Goal: Information Seeking & Learning: Learn about a topic

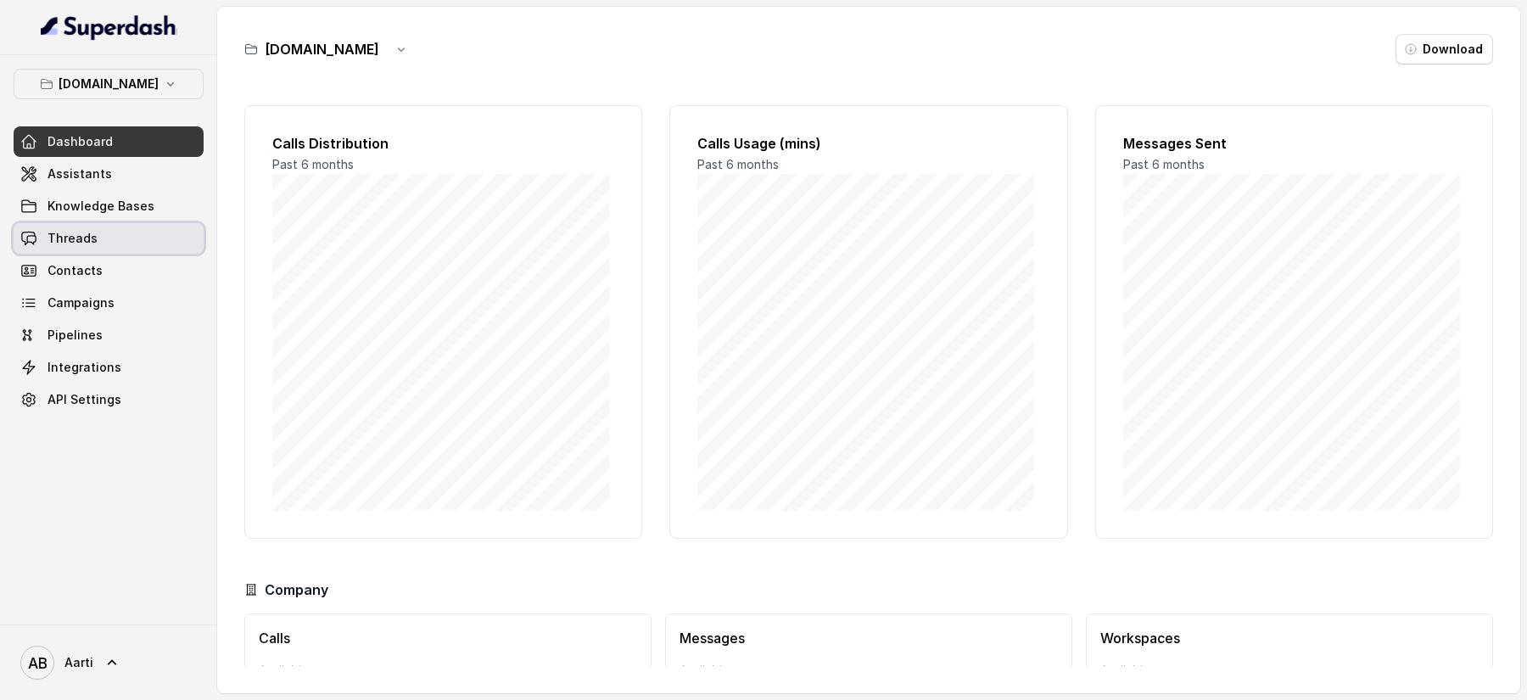
click at [82, 244] on span "Threads" at bounding box center [72, 238] width 50 height 17
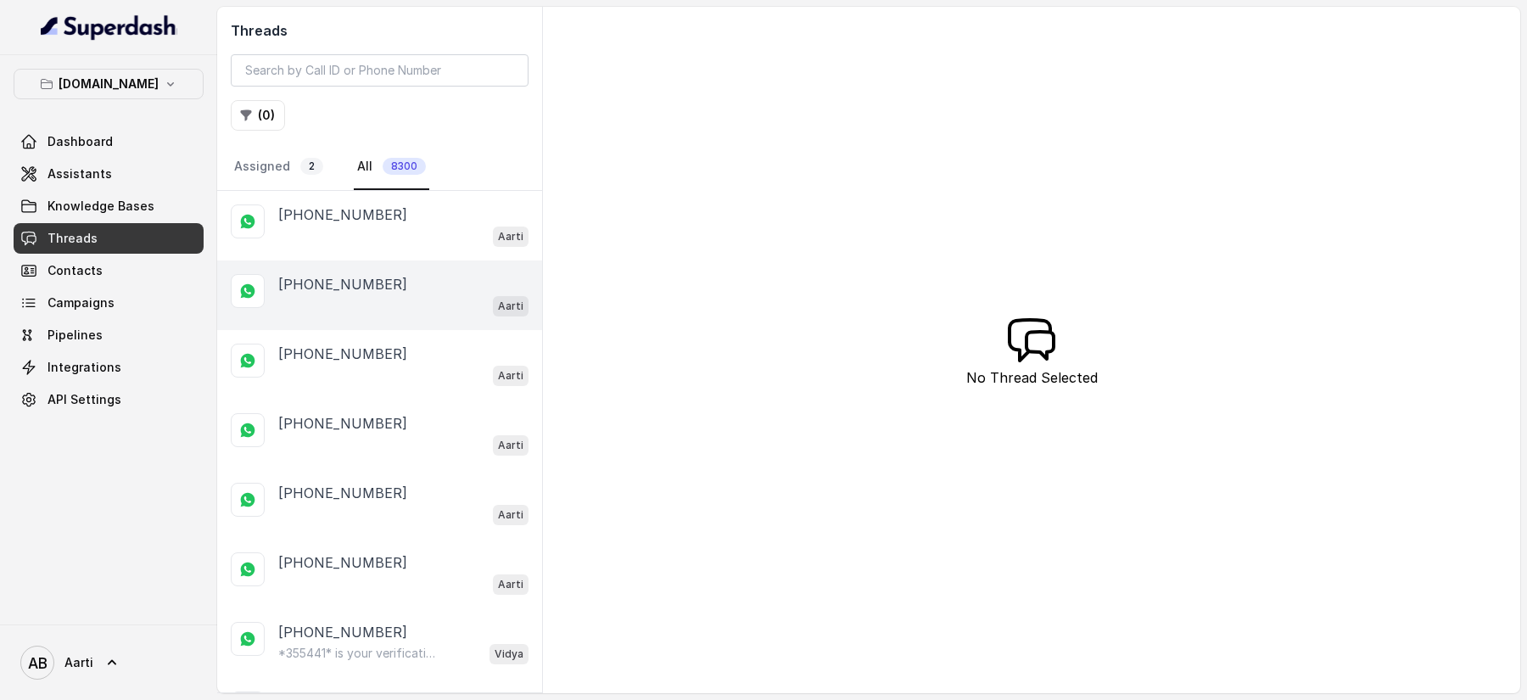
click at [302, 309] on div "Aarti" at bounding box center [403, 305] width 250 height 22
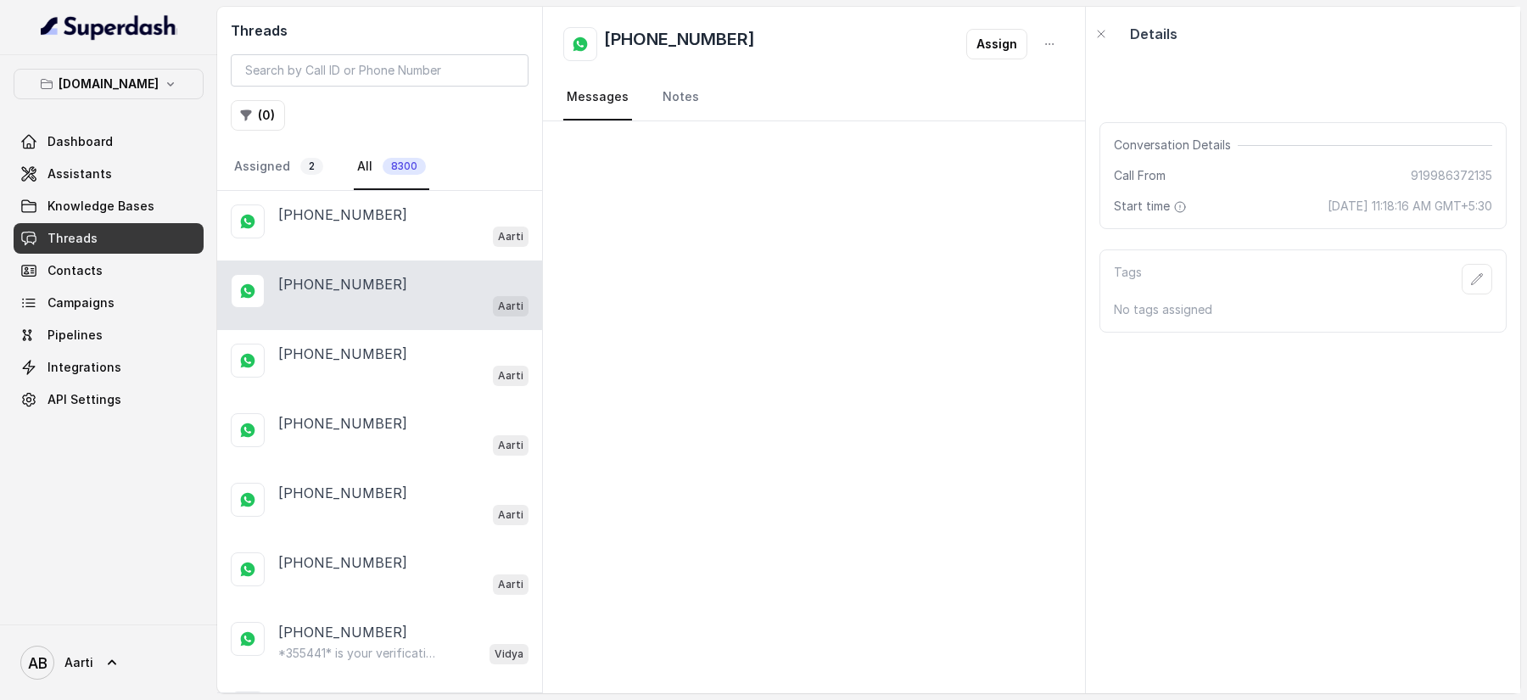
click at [306, 301] on div "Aarti" at bounding box center [403, 305] width 250 height 22
drag, startPoint x: 1225, startPoint y: 209, endPoint x: 1461, endPoint y: 211, distance: 235.8
click at [1461, 211] on span "[DATE] 11:18:16 AM GMT+5:30" at bounding box center [1409, 206] width 165 height 17
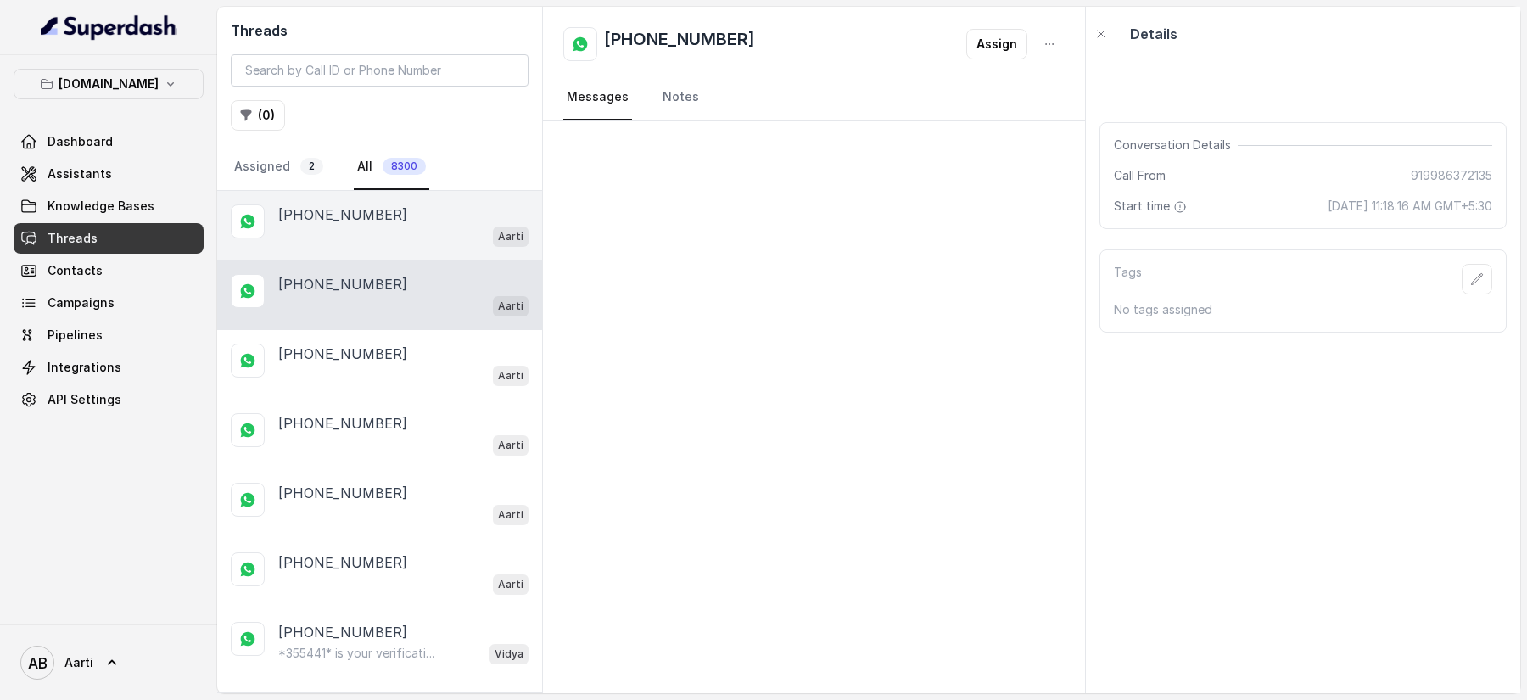
click at [362, 221] on p "[PHONE_NUMBER]" at bounding box center [342, 214] width 129 height 20
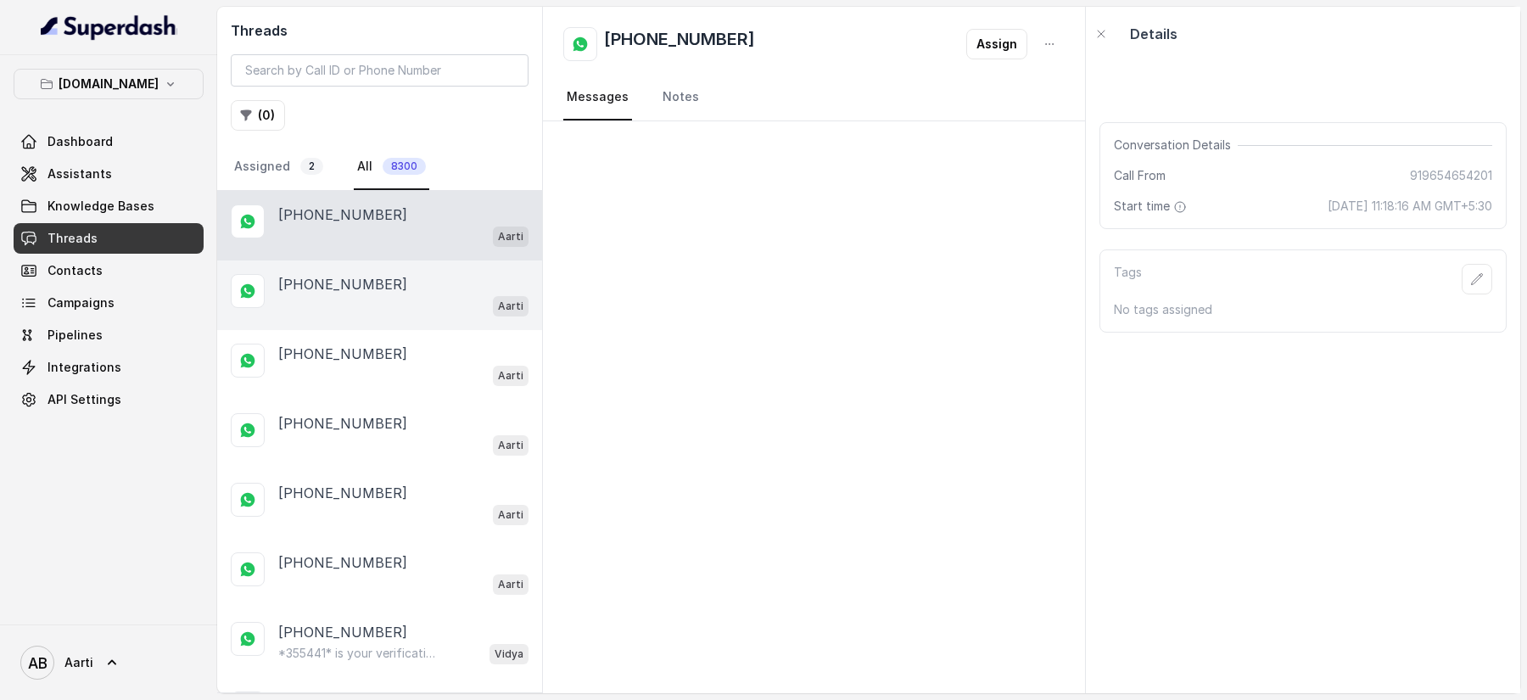
click at [345, 316] on div "[PHONE_NUMBER] Aarti" at bounding box center [379, 295] width 325 height 70
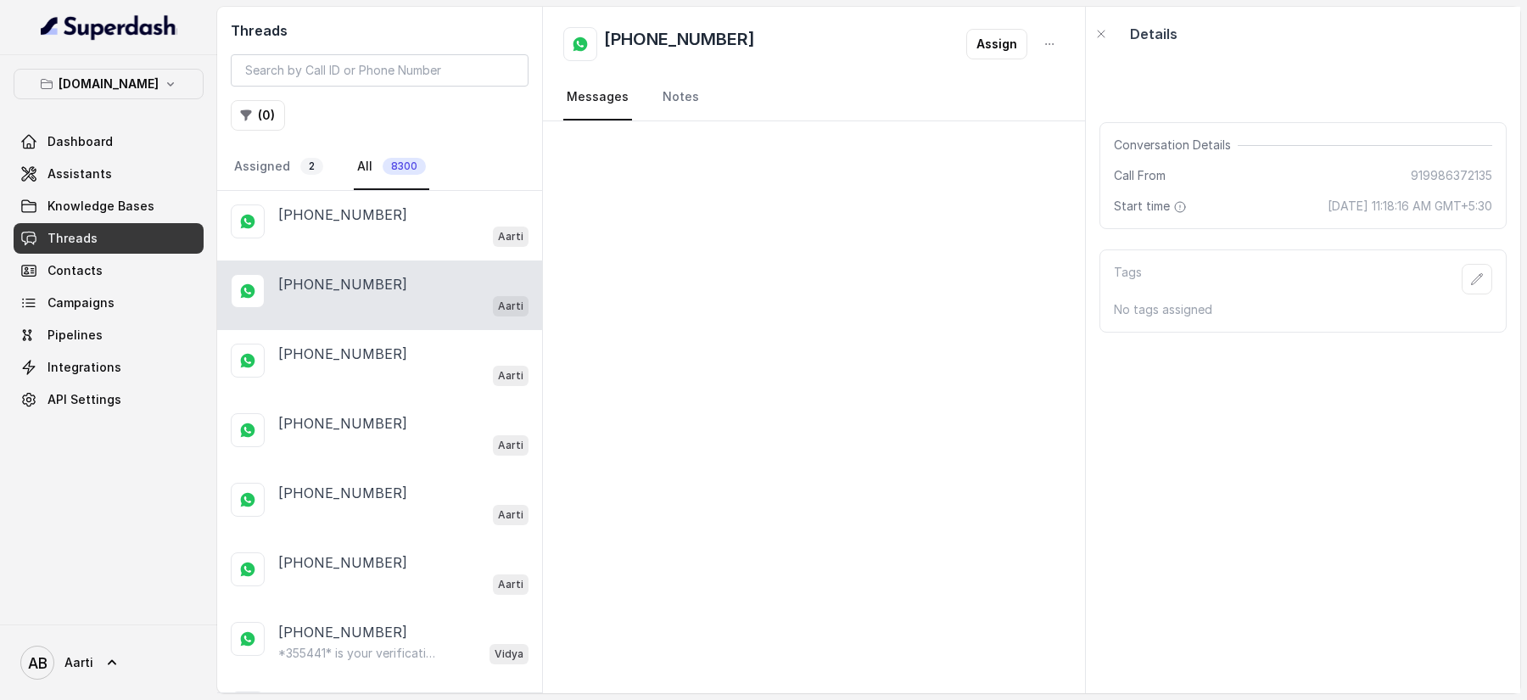
drag, startPoint x: 1223, startPoint y: 203, endPoint x: 1465, endPoint y: 211, distance: 241.9
click at [1465, 211] on div "Start time [DATE] 11:18:16 AM GMT+5:30" at bounding box center [1303, 206] width 378 height 17
drag, startPoint x: 1360, startPoint y: 210, endPoint x: 1095, endPoint y: 215, distance: 264.7
click at [1360, 210] on span "[DATE] 11:18:16 AM GMT+5:30" at bounding box center [1409, 206] width 165 height 17
drag, startPoint x: 621, startPoint y: 206, endPoint x: 634, endPoint y: 379, distance: 173.6
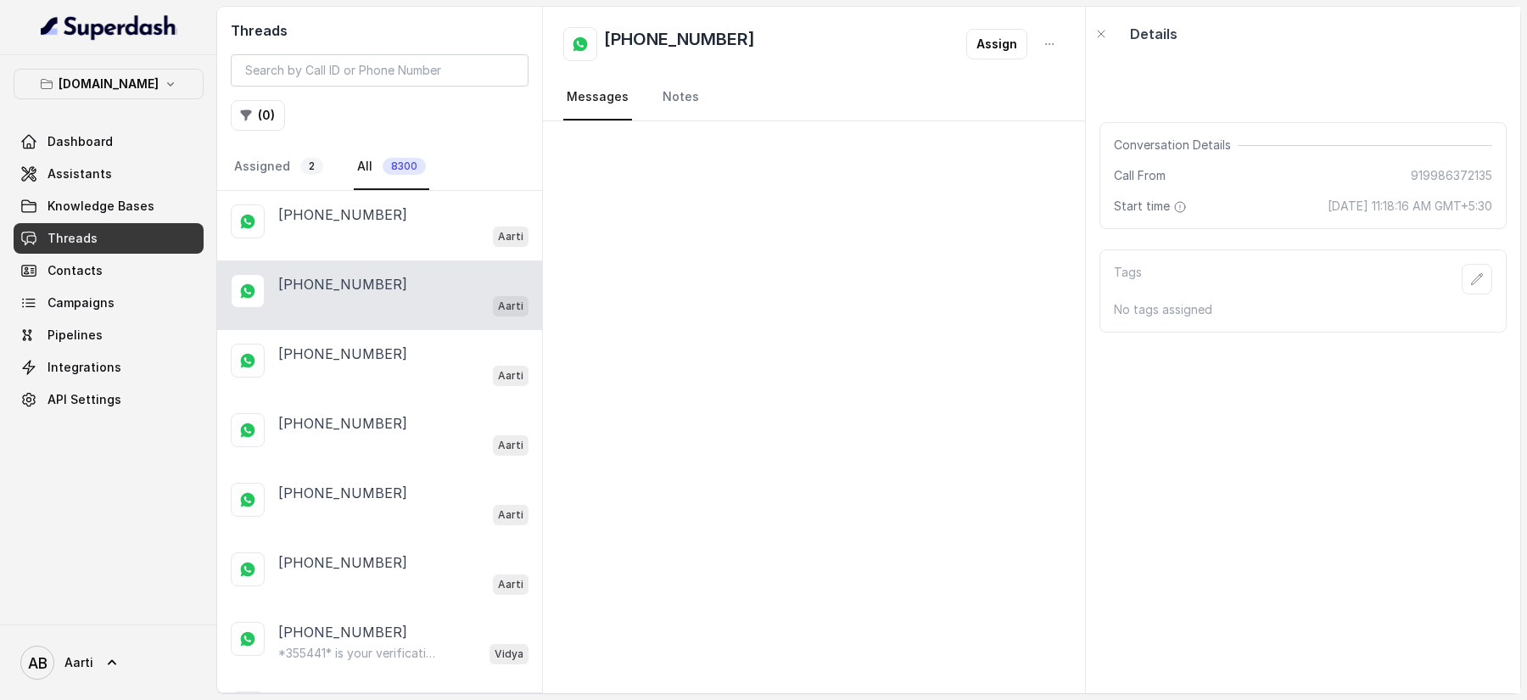
click at [634, 379] on div at bounding box center [814, 407] width 542 height 572
click at [686, 92] on link "Notes" at bounding box center [680, 98] width 43 height 46
click at [1470, 282] on icon "button" at bounding box center [1477, 279] width 14 height 14
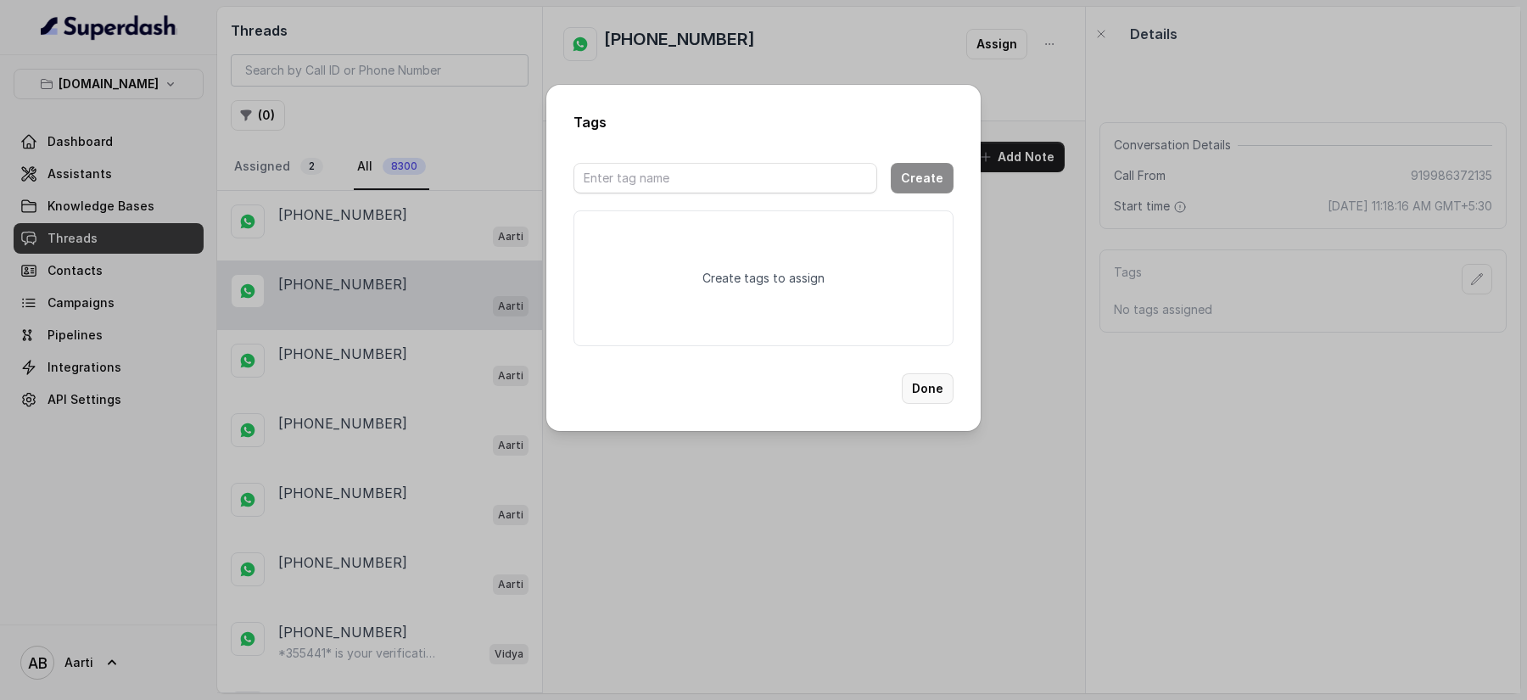
click at [914, 402] on button "Done" at bounding box center [928, 388] width 52 height 31
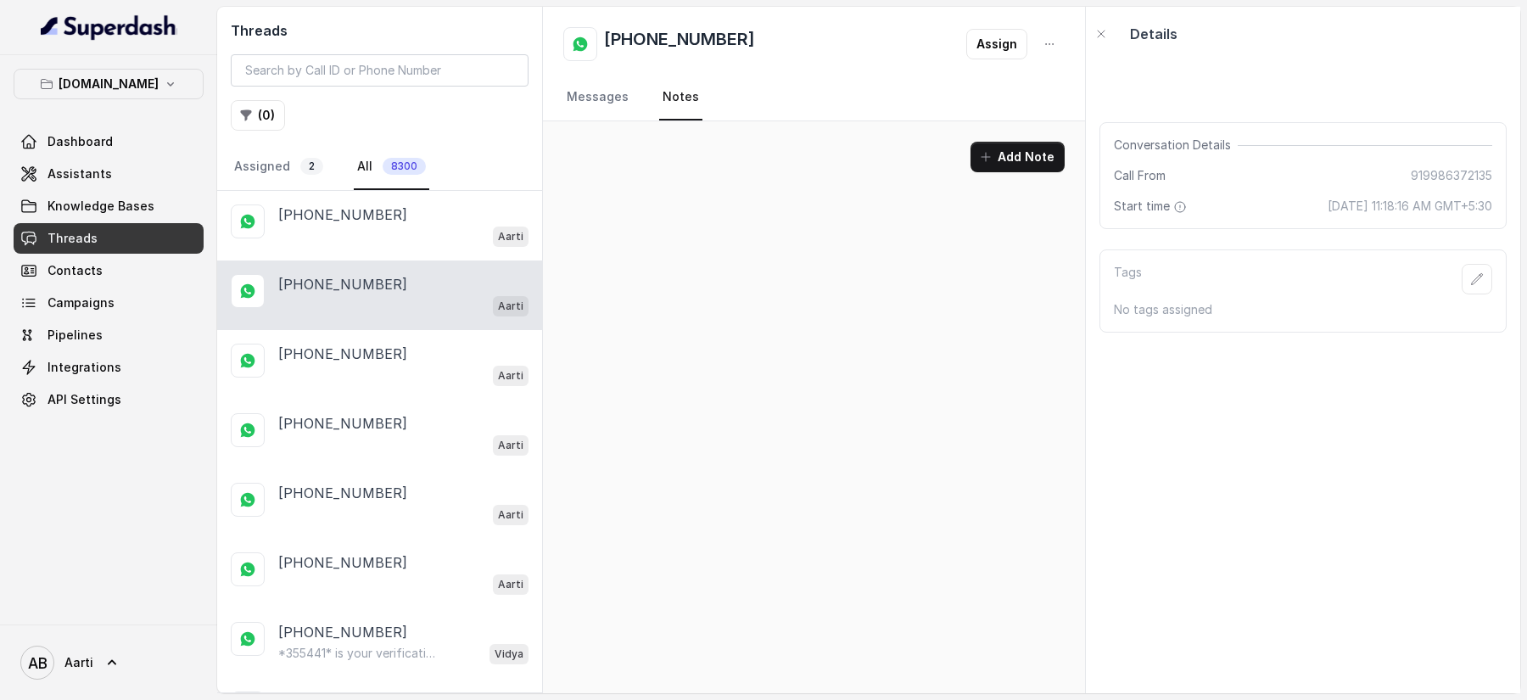
click at [1226, 414] on div "Conversation Details Call From 919986372135 Start time [DATE] 11:18:16 AM GMT+5…" at bounding box center [1303, 377] width 434 height 632
click at [1103, 35] on icon "button" at bounding box center [1101, 34] width 14 height 14
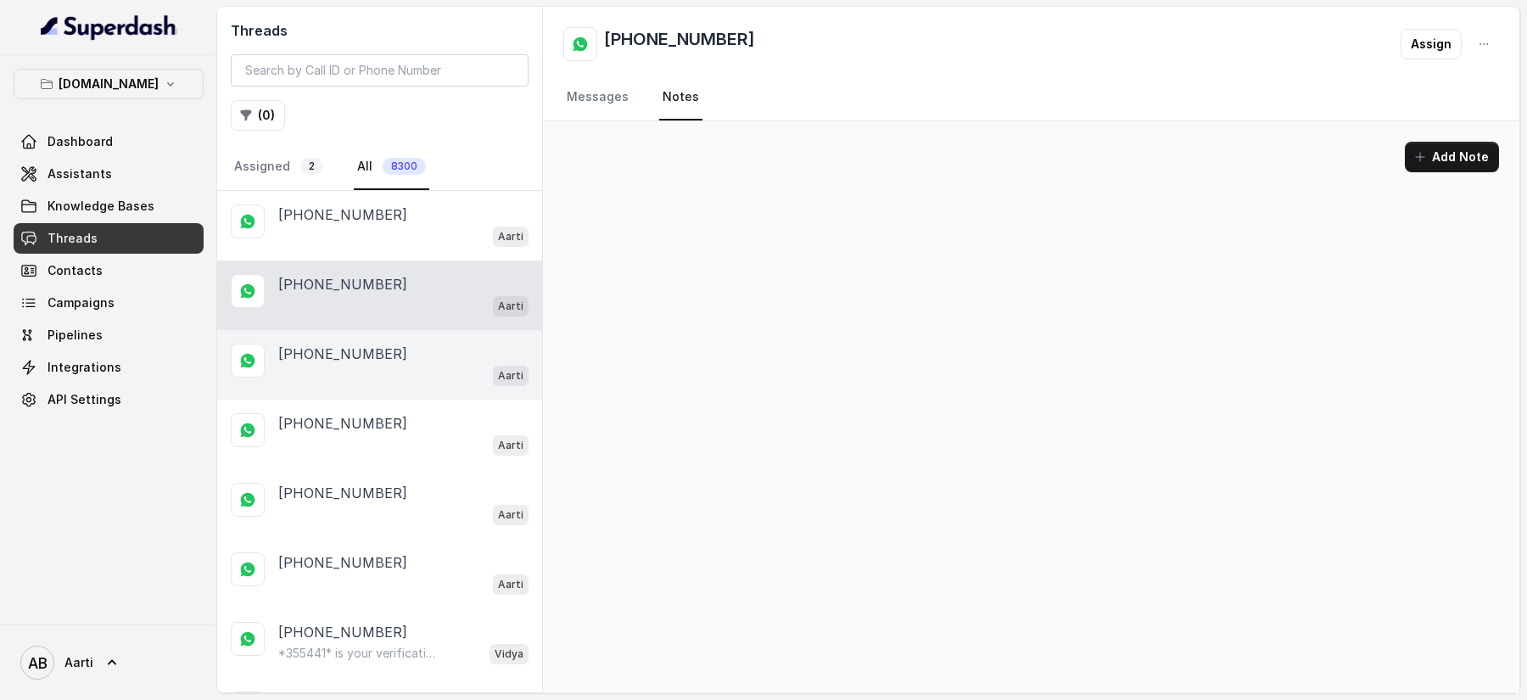
click at [350, 364] on div "Aarti" at bounding box center [403, 375] width 250 height 22
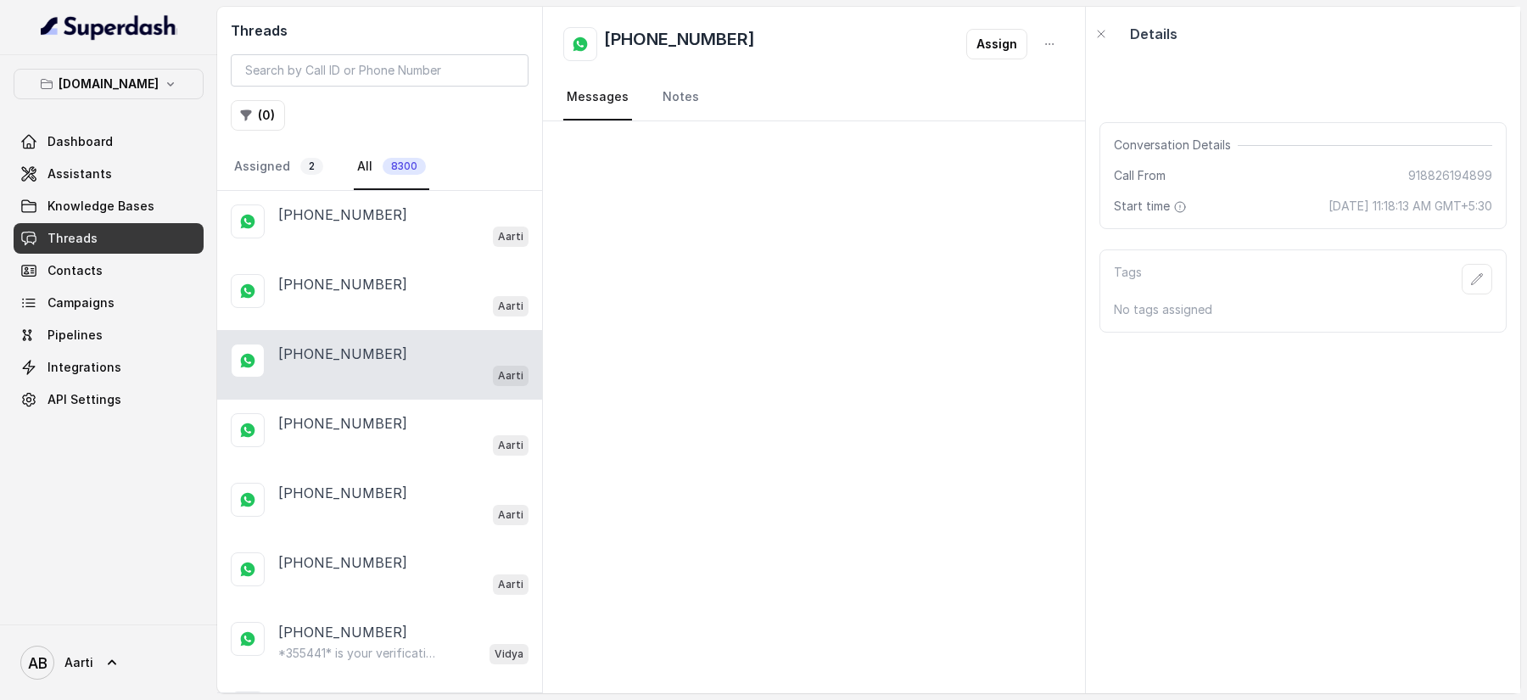
drag, startPoint x: 589, startPoint y: 146, endPoint x: 846, endPoint y: 462, distance: 407.6
click at [846, 462] on div at bounding box center [814, 407] width 542 height 572
